Goal: Find specific page/section: Find specific page/section

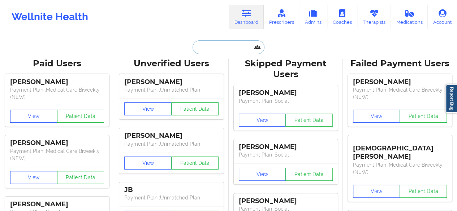
click at [230, 42] on input "text" at bounding box center [229, 47] width 72 height 14
paste input "mfoster@cespower.com"
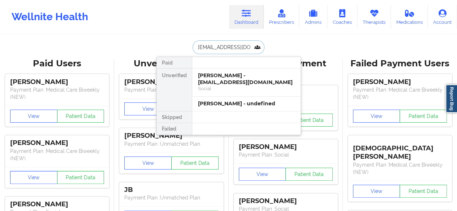
type input "mfoster@cespower.com"
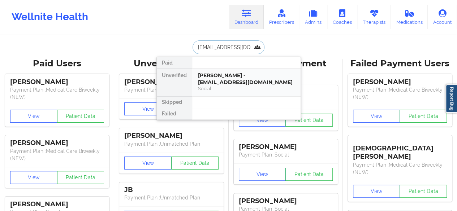
click at [224, 83] on div "Myles Foster - mfoster@cespower.com" at bounding box center [246, 78] width 97 height 13
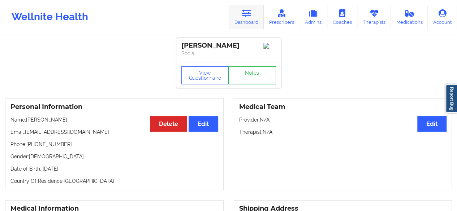
click at [255, 17] on link "Dashboard" at bounding box center [246, 17] width 35 height 24
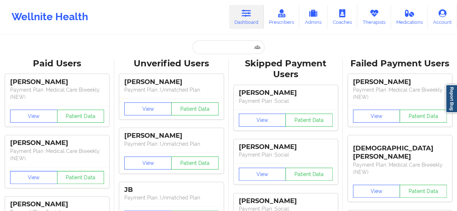
click at [255, 17] on link "Dashboard" at bounding box center [246, 17] width 35 height 24
click at [220, 49] on input "text" at bounding box center [229, 47] width 72 height 14
paste input "+19365000560"
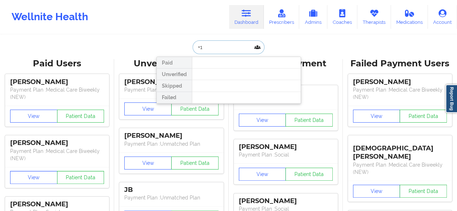
type input "+"
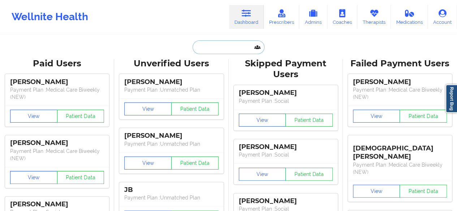
paste input "mikesamthomson@gmail.com"
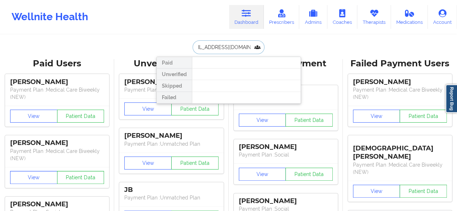
type input "mikesamthomson@gmail.com"
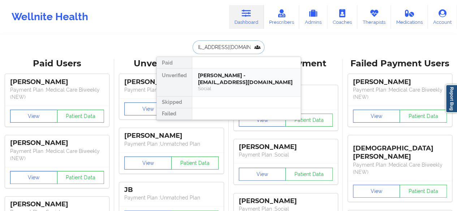
click at [227, 78] on div "Michael Thomson - mikesamthomson@gmail.com" at bounding box center [246, 78] width 97 height 13
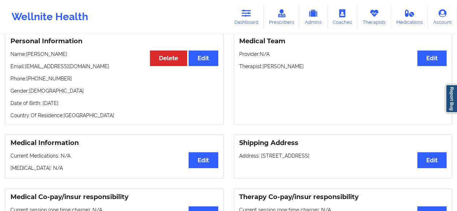
scroll to position [34, 0]
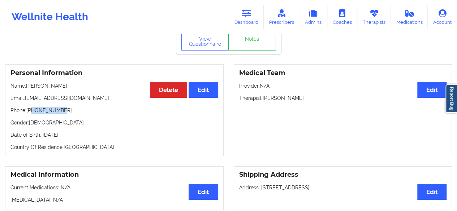
drag, startPoint x: 31, startPoint y: 113, endPoint x: 69, endPoint y: 113, distance: 38.3
click at [69, 113] on p "Phone: +19365000560" at bounding box center [114, 110] width 208 height 7
copy p "9365000560"
drag, startPoint x: 263, startPoint y: 100, endPoint x: 307, endPoint y: 101, distance: 44.8
click at [307, 101] on p "Therapist: Melissa Fowler" at bounding box center [343, 98] width 208 height 7
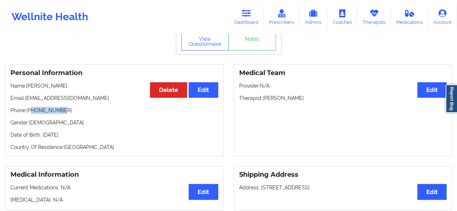
copy p "Melissa Fowler"
click at [247, 37] on link "Notes" at bounding box center [252, 42] width 48 height 18
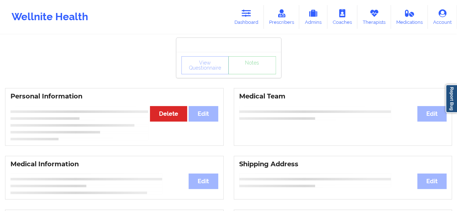
scroll to position [34, 0]
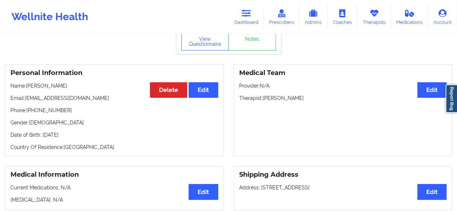
drag, startPoint x: 26, startPoint y: 89, endPoint x: 87, endPoint y: 88, distance: 61.1
click at [87, 88] on p "Name: Michael Thomson" at bounding box center [114, 85] width 208 height 7
copy p "[PERSON_NAME]"
click at [247, 16] on icon at bounding box center [246, 13] width 9 height 8
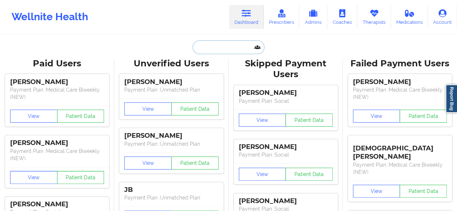
click at [245, 47] on input "text" at bounding box center [229, 47] width 72 height 14
paste input "britneew@gmail.com"
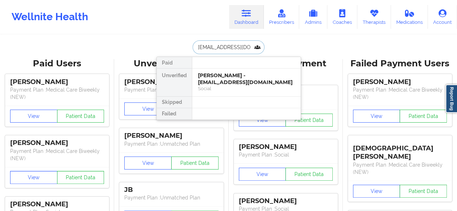
type input "britneew@gmail.com"
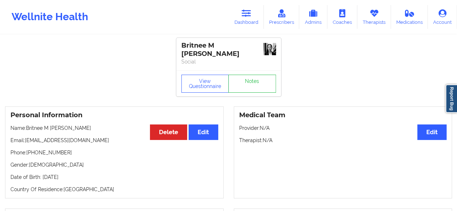
click at [268, 52] on img at bounding box center [269, 49] width 13 height 12
click at [253, 24] on link "Dashboard" at bounding box center [246, 17] width 35 height 24
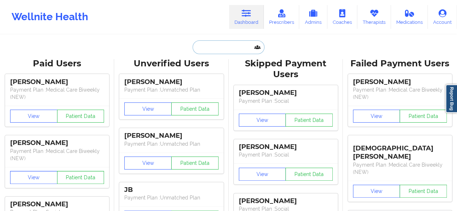
click at [230, 44] on input "text" at bounding box center [229, 47] width 72 height 14
paste input "takyahhall@gmail.com"
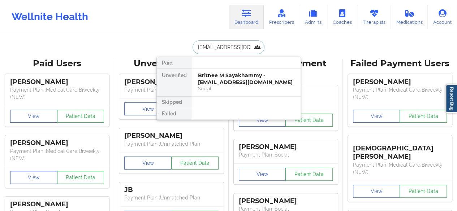
type input "takyahhall@gmail.com"
click at [231, 86] on div "Social" at bounding box center [246, 89] width 97 height 6
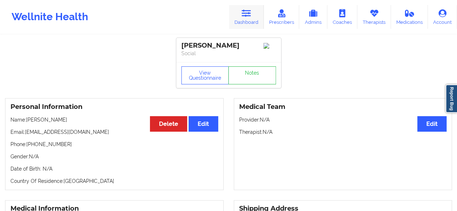
click at [245, 23] on link "Dashboard" at bounding box center [246, 17] width 35 height 24
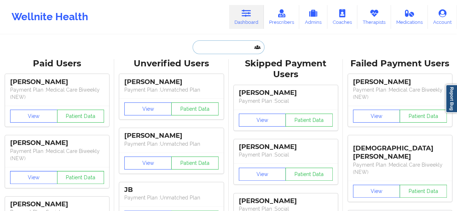
click at [232, 48] on input "text" at bounding box center [229, 47] width 72 height 14
paste input "leonardtyler578@gmail.com"
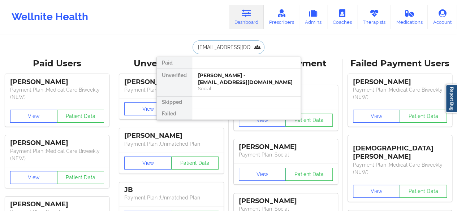
scroll to position [0, 7]
type input "leonardtyler578@gmail.com"
click at [234, 81] on div "Tyler Leonard - leonardtyler578@gmail.com" at bounding box center [246, 78] width 97 height 13
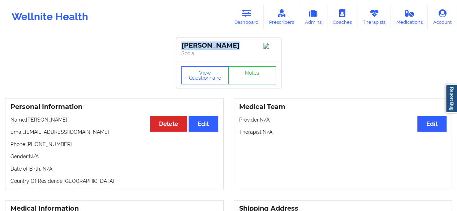
drag, startPoint x: 178, startPoint y: 47, endPoint x: 243, endPoint y: 44, distance: 64.7
click at [243, 44] on div "Tyler Leonard Social" at bounding box center [228, 50] width 105 height 24
copy div "Tyler Leonard"
click at [249, 25] on link "Dashboard" at bounding box center [246, 17] width 35 height 24
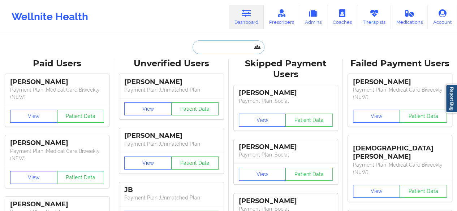
click at [232, 46] on input "text" at bounding box center [229, 47] width 72 height 14
paste input "elomontenegro01@yahoo.com"
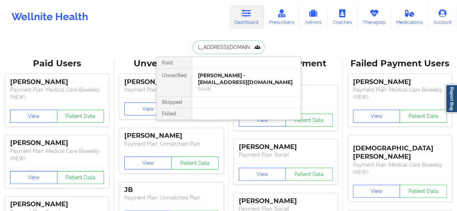
type input "elomontenegro01@yahoo.com"
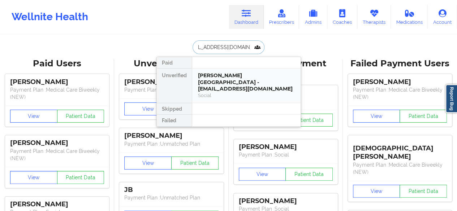
click at [221, 81] on div "Eloisa Montenegro - elomontenegro01@yahoo.com" at bounding box center [246, 82] width 97 height 20
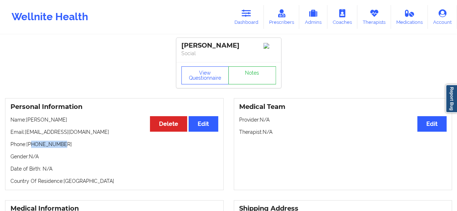
drag, startPoint x: 31, startPoint y: 146, endPoint x: 79, endPoint y: 144, distance: 47.7
click at [79, 144] on p "Phone: +16266655425" at bounding box center [114, 144] width 208 height 7
copy p "6266655425"
click at [256, 20] on link "Dashboard" at bounding box center [246, 17] width 35 height 24
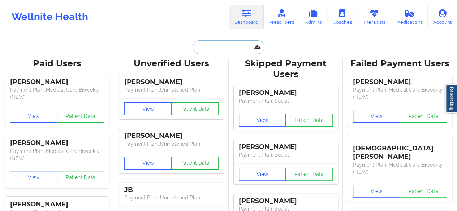
click at [232, 47] on input "text" at bounding box center [229, 47] width 72 height 14
paste input "nic.kirkaldy2@gmail.com"
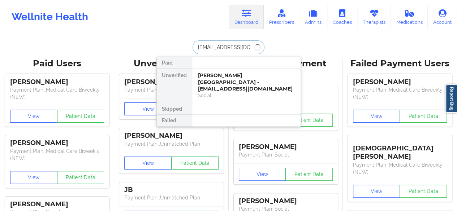
type input "nic.kirkaldy2@gmail.com"
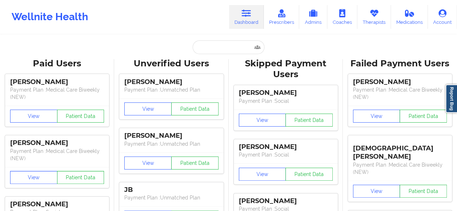
click at [229, 44] on input "text" at bounding box center [229, 47] width 72 height 14
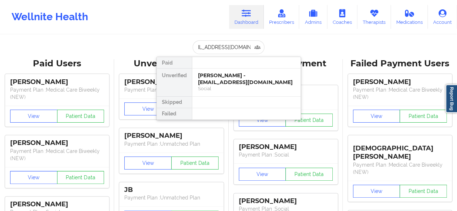
type input "[EMAIL_ADDRESS][DOMAIN_NAME]"
click at [225, 81] on div "[PERSON_NAME] - [EMAIL_ADDRESS][DOMAIN_NAME]" at bounding box center [246, 78] width 97 height 13
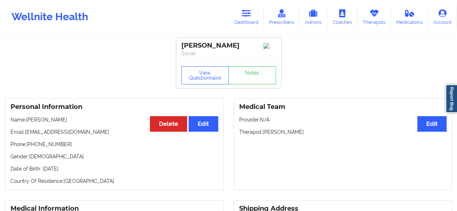
click at [195, 41] on div "Michael Thomson Social" at bounding box center [228, 50] width 105 height 24
drag, startPoint x: 180, startPoint y: 44, endPoint x: 247, endPoint y: 45, distance: 67.2
click at [247, 45] on div "Michael Thomson Social" at bounding box center [228, 50] width 105 height 24
copy div "[PERSON_NAME]"
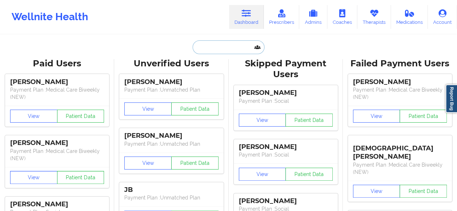
click at [220, 52] on input "text" at bounding box center [229, 47] width 72 height 14
paste input "[EMAIL_ADDRESS][DOMAIN_NAME]"
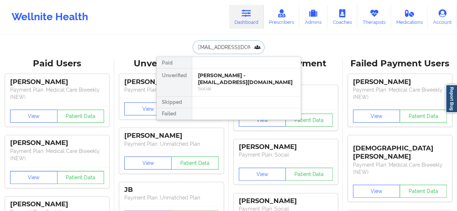
type input "[EMAIL_ADDRESS][DOMAIN_NAME]"
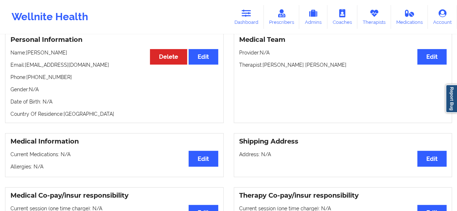
scroll to position [69, 0]
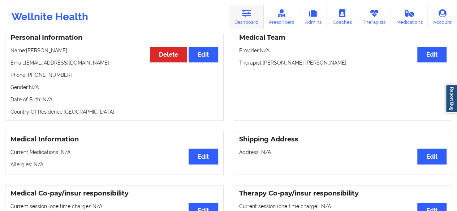
click at [249, 19] on link "Dashboard" at bounding box center [246, 17] width 35 height 24
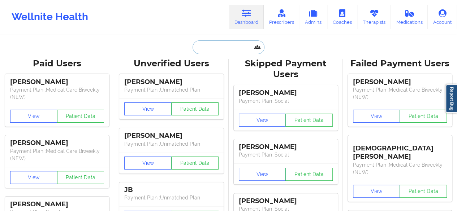
click at [241, 51] on input "text" at bounding box center [229, 47] width 72 height 14
paste input "[EMAIL_ADDRESS][DOMAIN_NAME]"
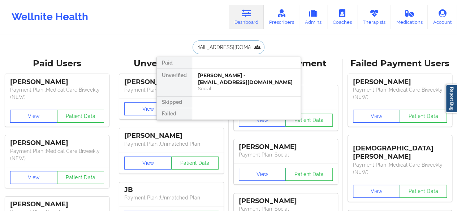
type input "[EMAIL_ADDRESS][DOMAIN_NAME]"
drag, startPoint x: 234, startPoint y: 66, endPoint x: 220, endPoint y: 93, distance: 30.9
click at [220, 93] on div "Paid Unverified [PERSON_NAME] - [EMAIL_ADDRESS][DOMAIN_NAME] Social Skipped Fai…" at bounding box center [228, 89] width 144 height 64
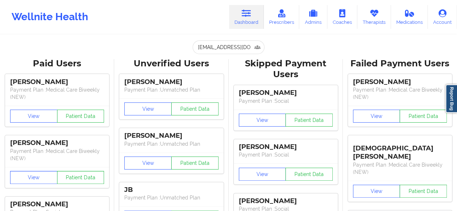
click at [220, 93] on div "[PERSON_NAME] Payment Plan : Unmatched Plan" at bounding box center [171, 86] width 104 height 24
click at [241, 49] on input "[EMAIL_ADDRESS][DOMAIN_NAME]" at bounding box center [229, 47] width 72 height 14
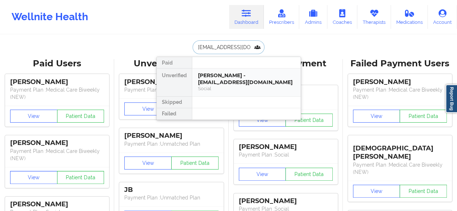
click at [230, 79] on div "[PERSON_NAME] - [EMAIL_ADDRESS][DOMAIN_NAME]" at bounding box center [246, 78] width 97 height 13
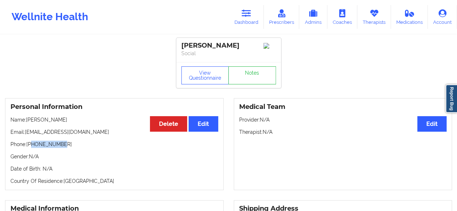
drag, startPoint x: 32, startPoint y: 146, endPoint x: 69, endPoint y: 147, distance: 36.9
click at [69, 147] on p "Phone: [PHONE_NUMBER]" at bounding box center [114, 144] width 208 height 7
copy p "8503398434"
click at [248, 14] on icon at bounding box center [246, 13] width 9 height 8
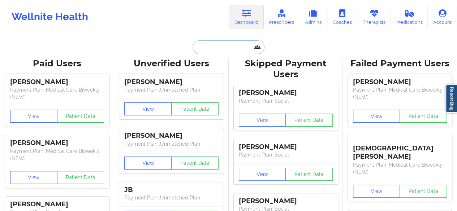
click at [229, 47] on input "text" at bounding box center [229, 47] width 72 height 14
paste input "[EMAIL_ADDRESS][DOMAIN_NAME]"
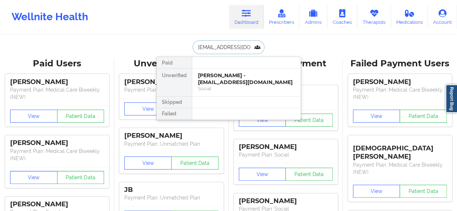
scroll to position [0, 1]
type input "[EMAIL_ADDRESS][DOMAIN_NAME]"
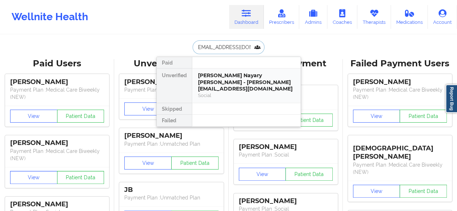
click at [225, 74] on div "[PERSON_NAME] Nayary [PERSON_NAME] - [PERSON_NAME][EMAIL_ADDRESS][DOMAIN_NAME]" at bounding box center [246, 82] width 97 height 20
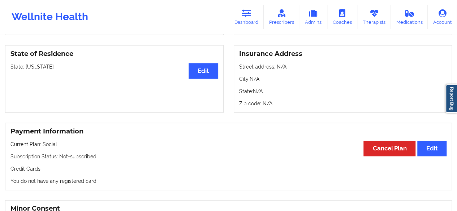
scroll to position [318, 0]
